Goal: Find specific page/section: Find specific page/section

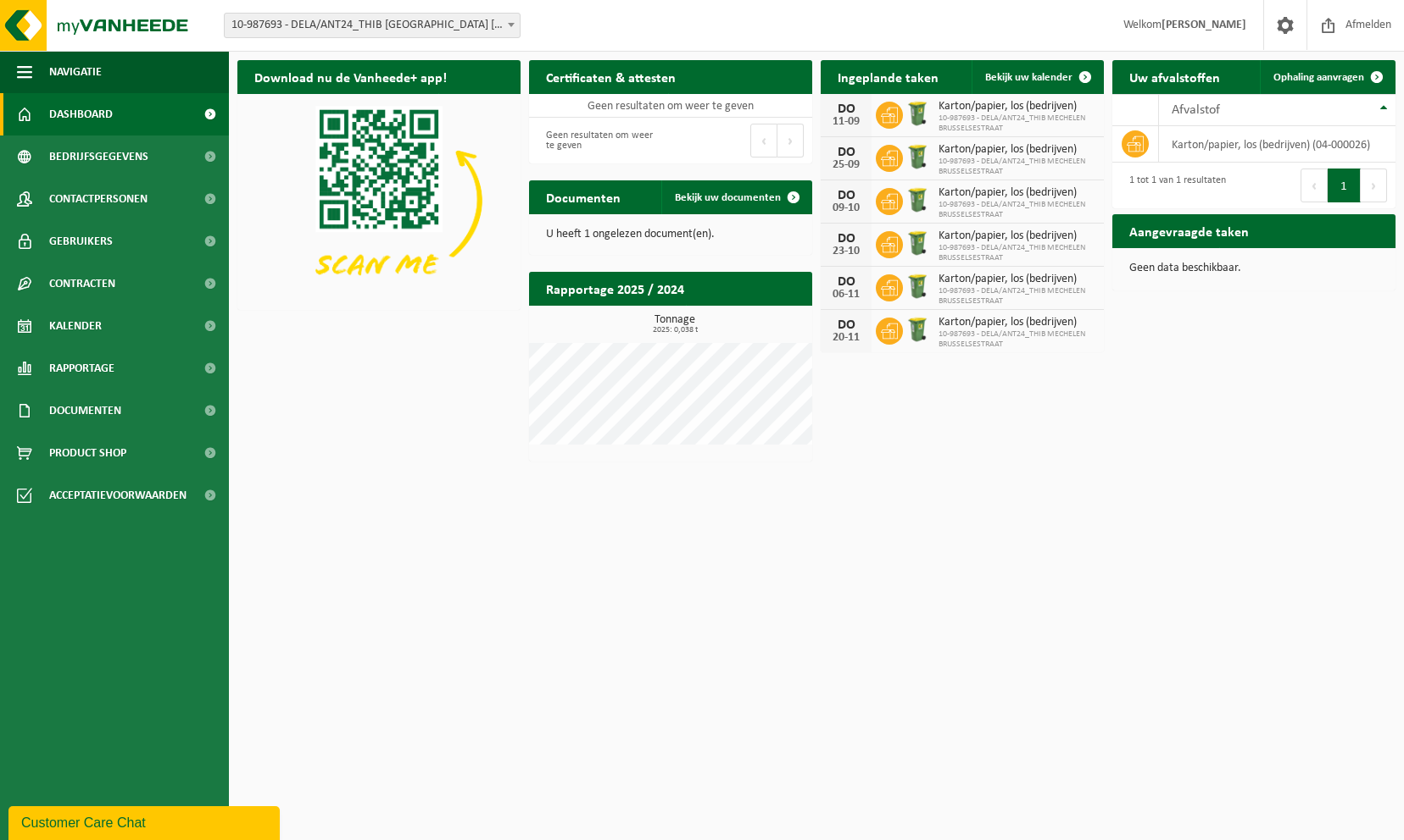
click at [956, 146] on span "Karton/papier, los (bedrijven)" at bounding box center [1016, 150] width 157 height 14
click at [662, 222] on div "U heeft 1 ongelezen document(en)." at bounding box center [670, 234] width 283 height 41
click at [366, 190] on img at bounding box center [379, 200] width 283 height 212
click at [473, 14] on span "10-987693 - DELA/ANT24_THIB [GEOGRAPHIC_DATA] [GEOGRAPHIC_DATA] - [GEOGRAPHIC_D…" at bounding box center [372, 26] width 295 height 24
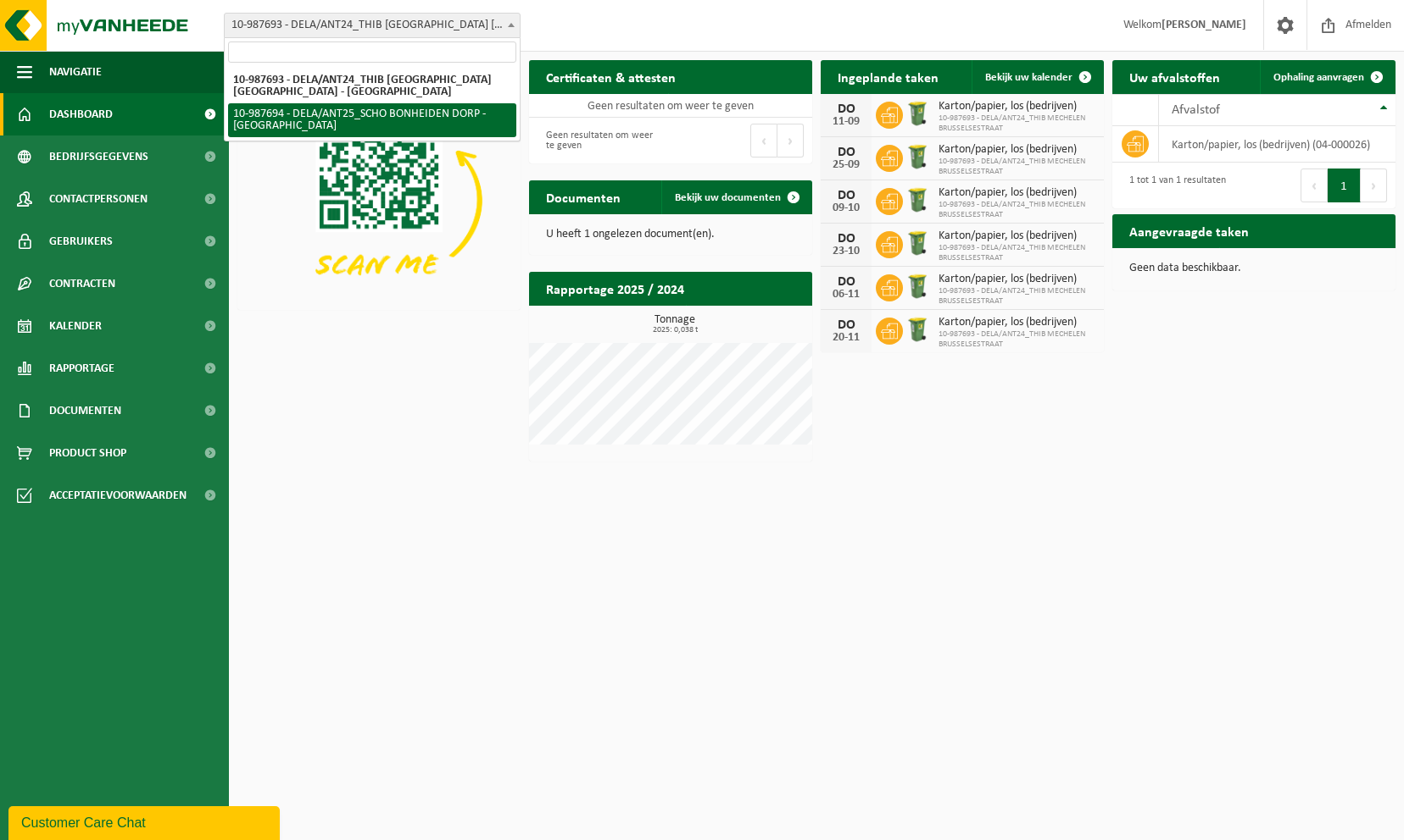
select select "167332"
